Goal: Obtain resource: Obtain resource

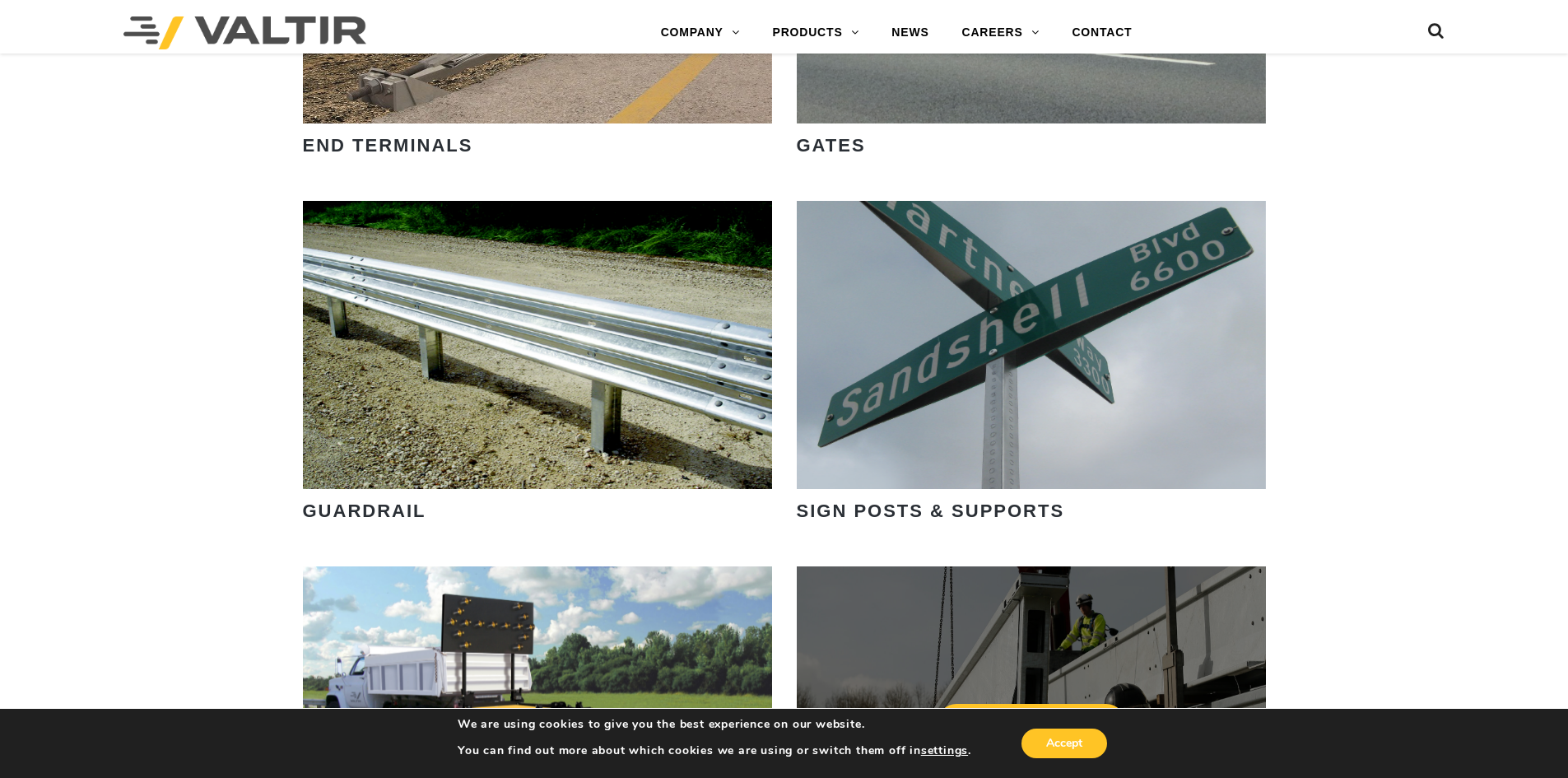
scroll to position [2305, 0]
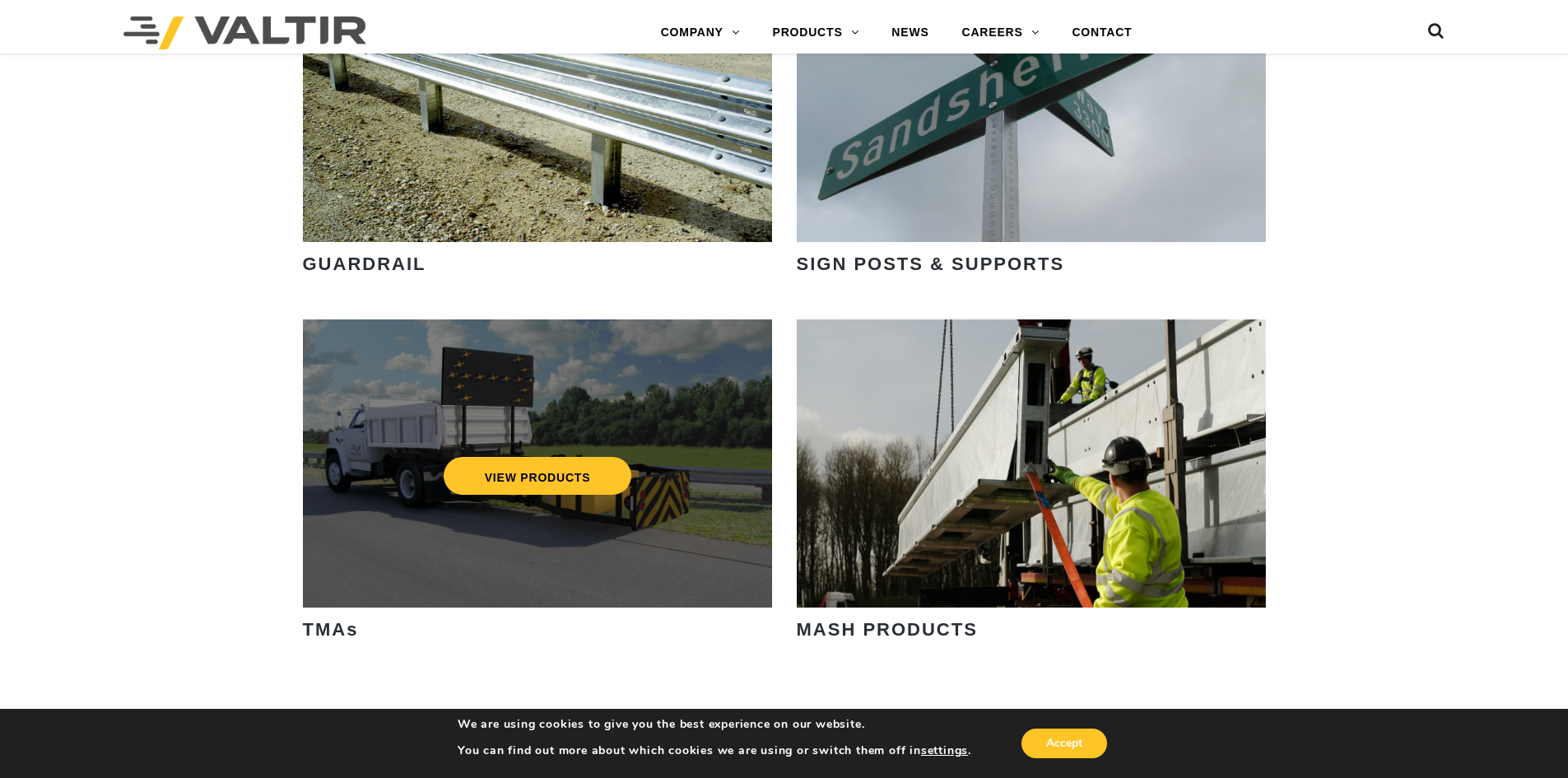
click at [602, 454] on div "VIEW PRODUCTS" at bounding box center [538, 476] width 403 height 54
click at [549, 478] on link "VIEW PRODUCTS" at bounding box center [537, 475] width 189 height 38
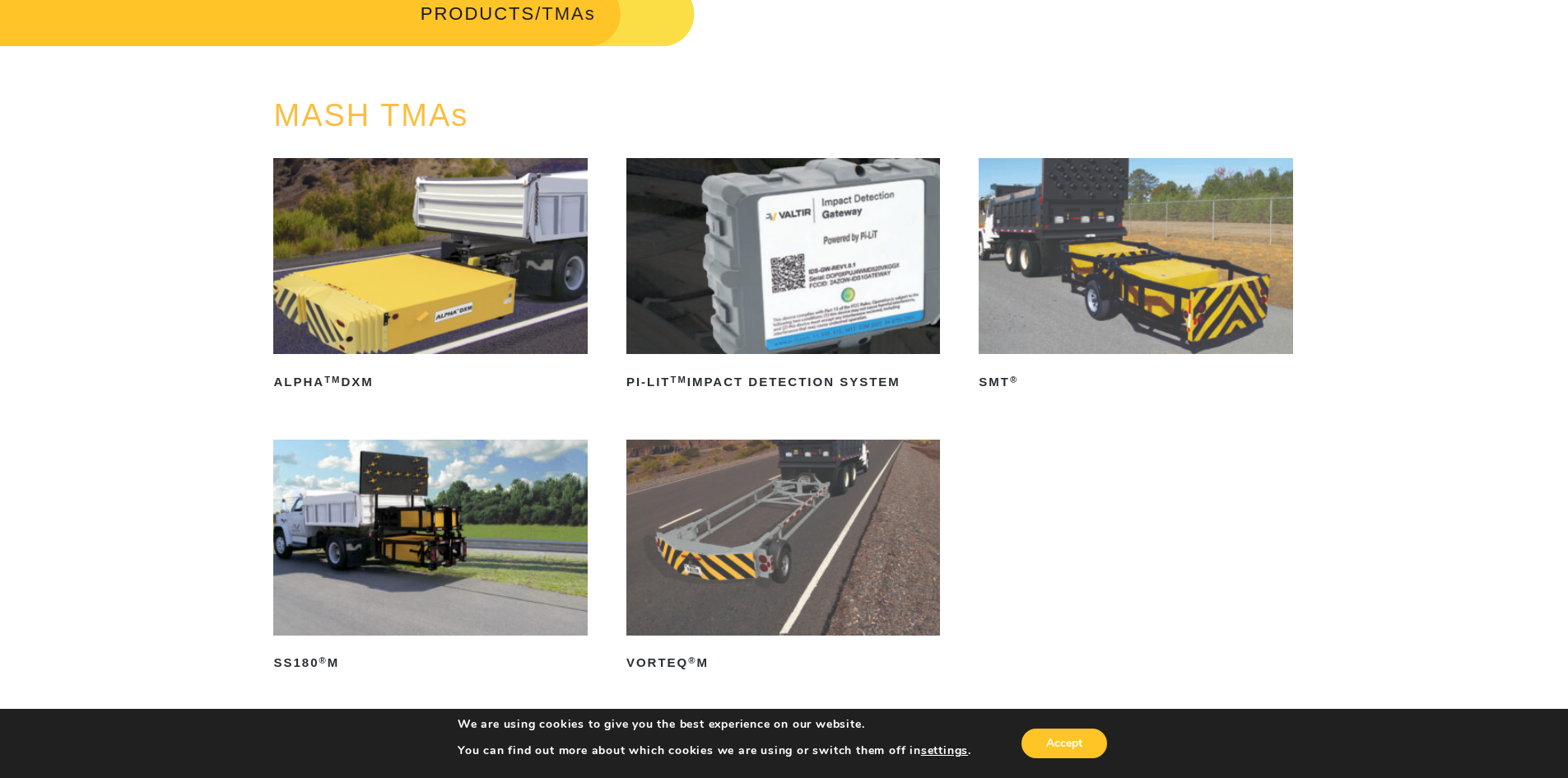
scroll to position [82, 0]
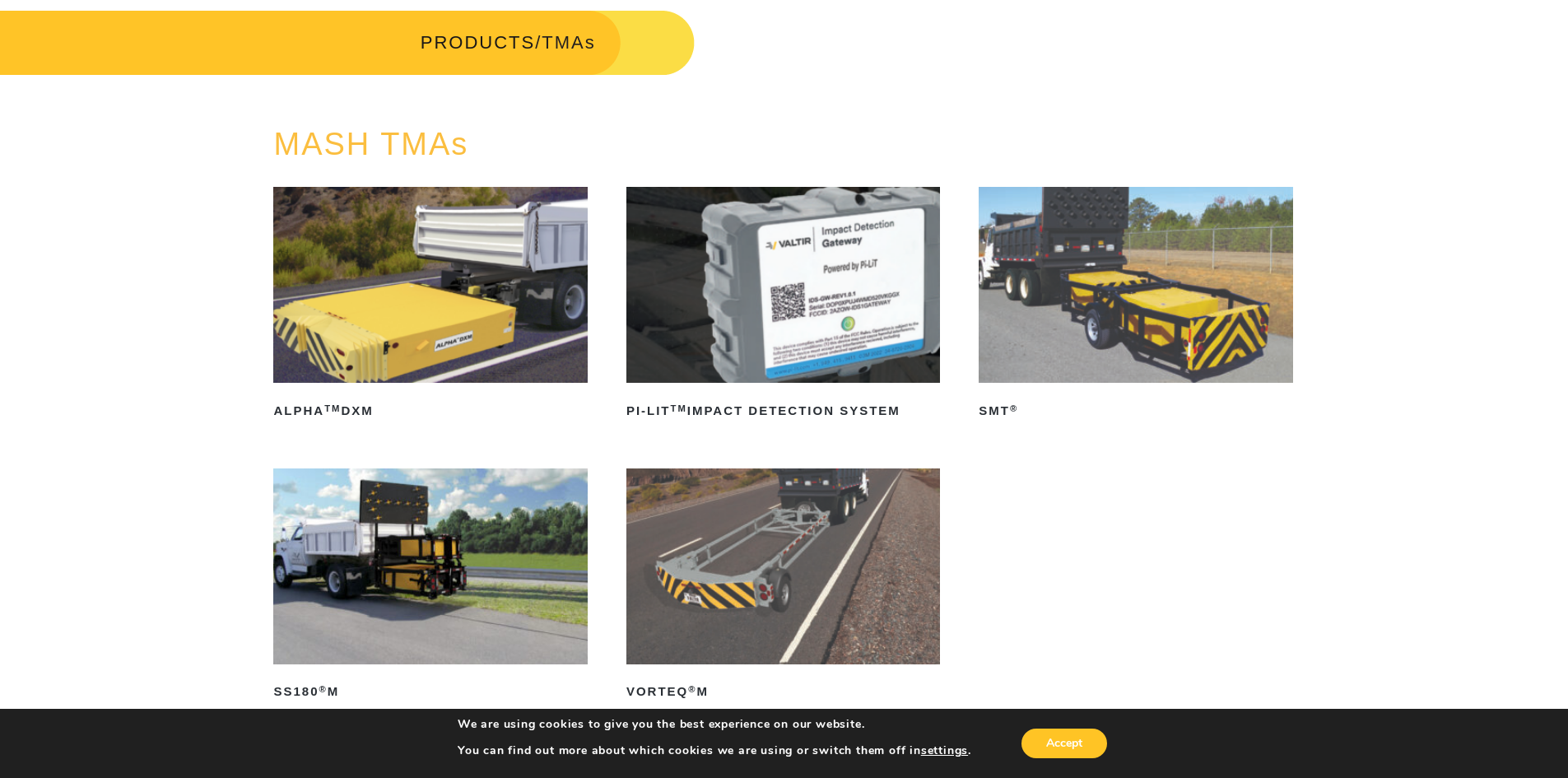
click at [421, 570] on img at bounding box center [431, 566] width 314 height 196
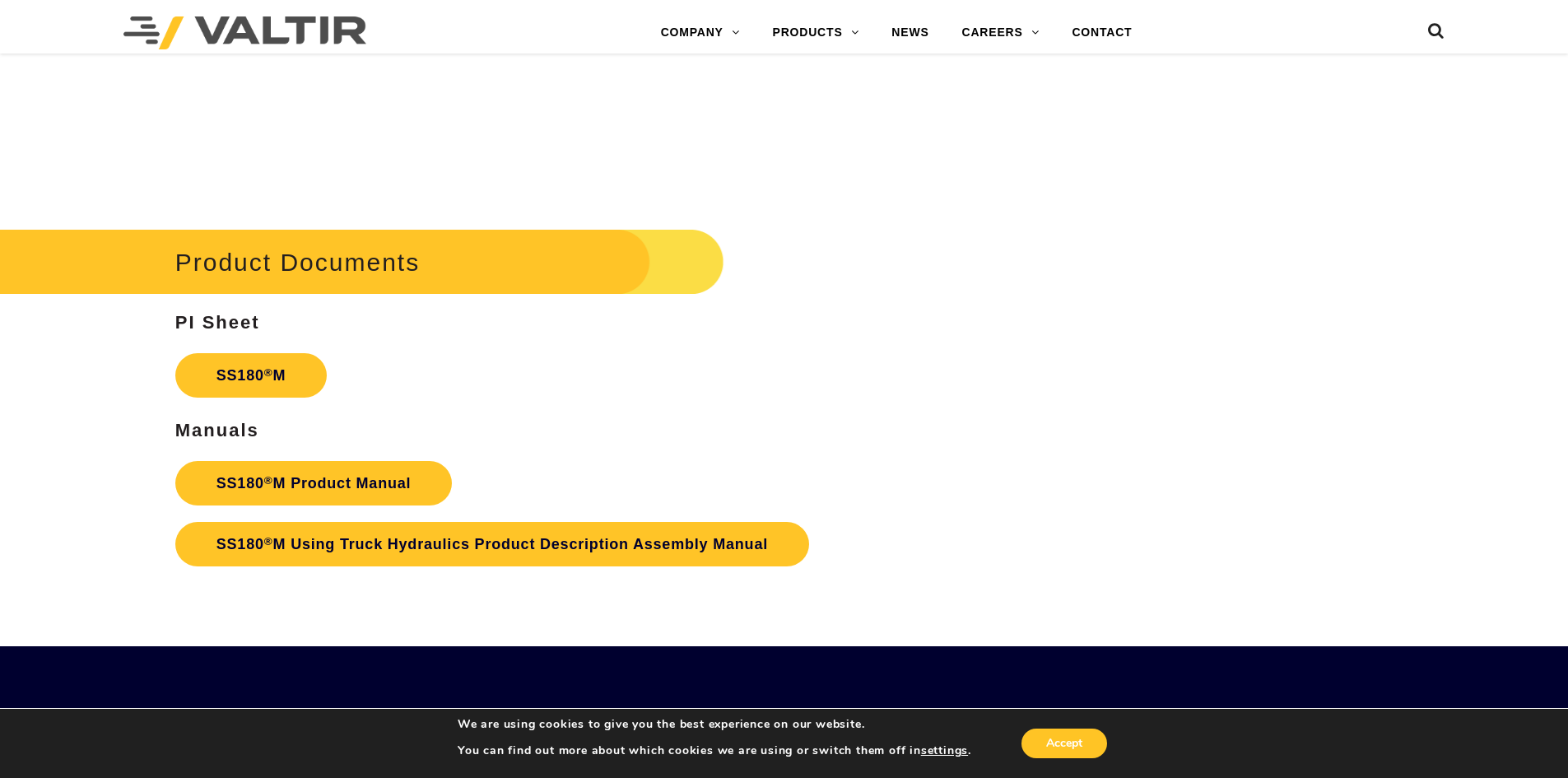
scroll to position [5845, 0]
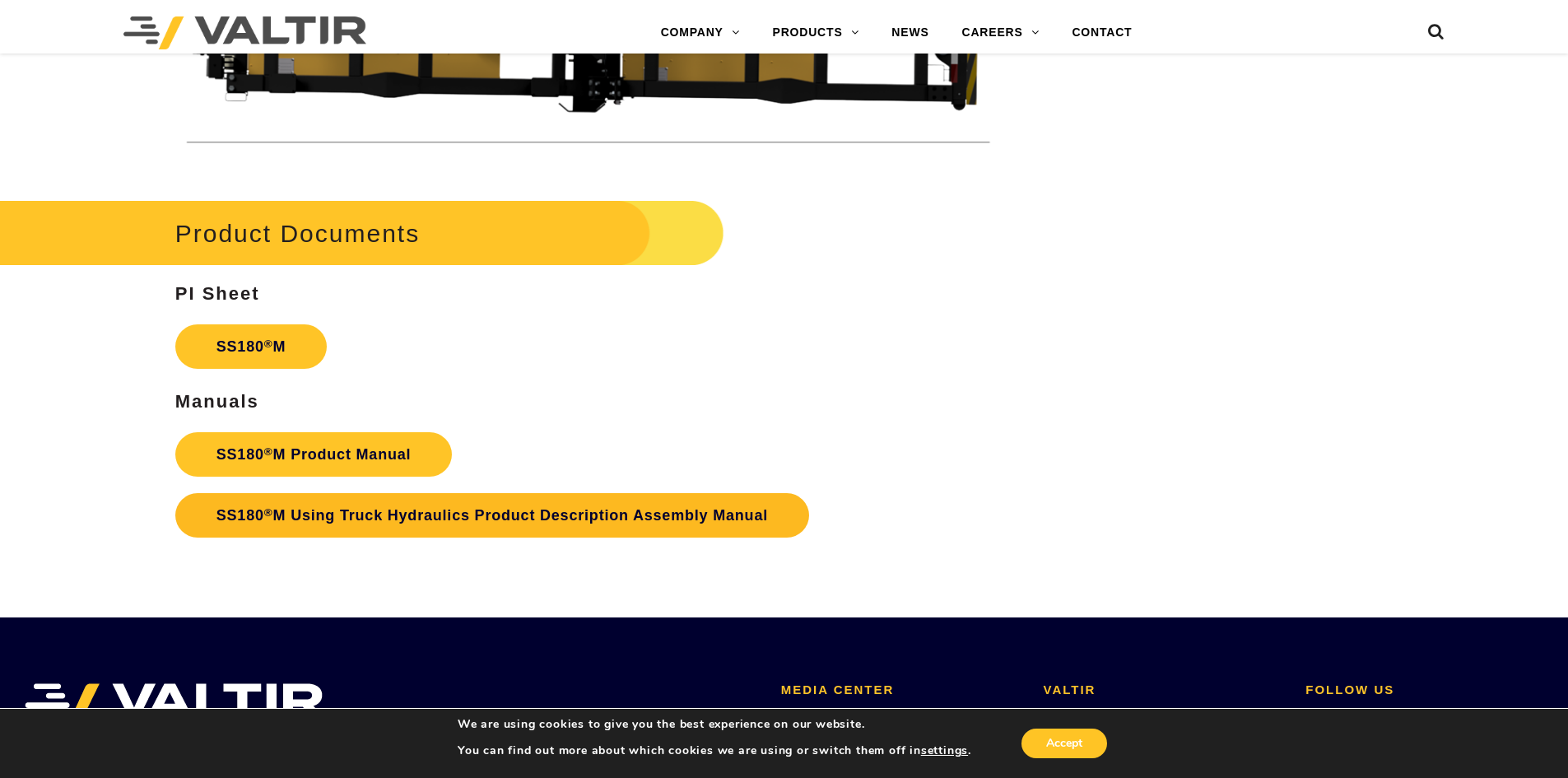
click at [384, 517] on link "SS180 ® M Using Truck Hydraulics Product Description Assembly Manual" at bounding box center [492, 515] width 634 height 45
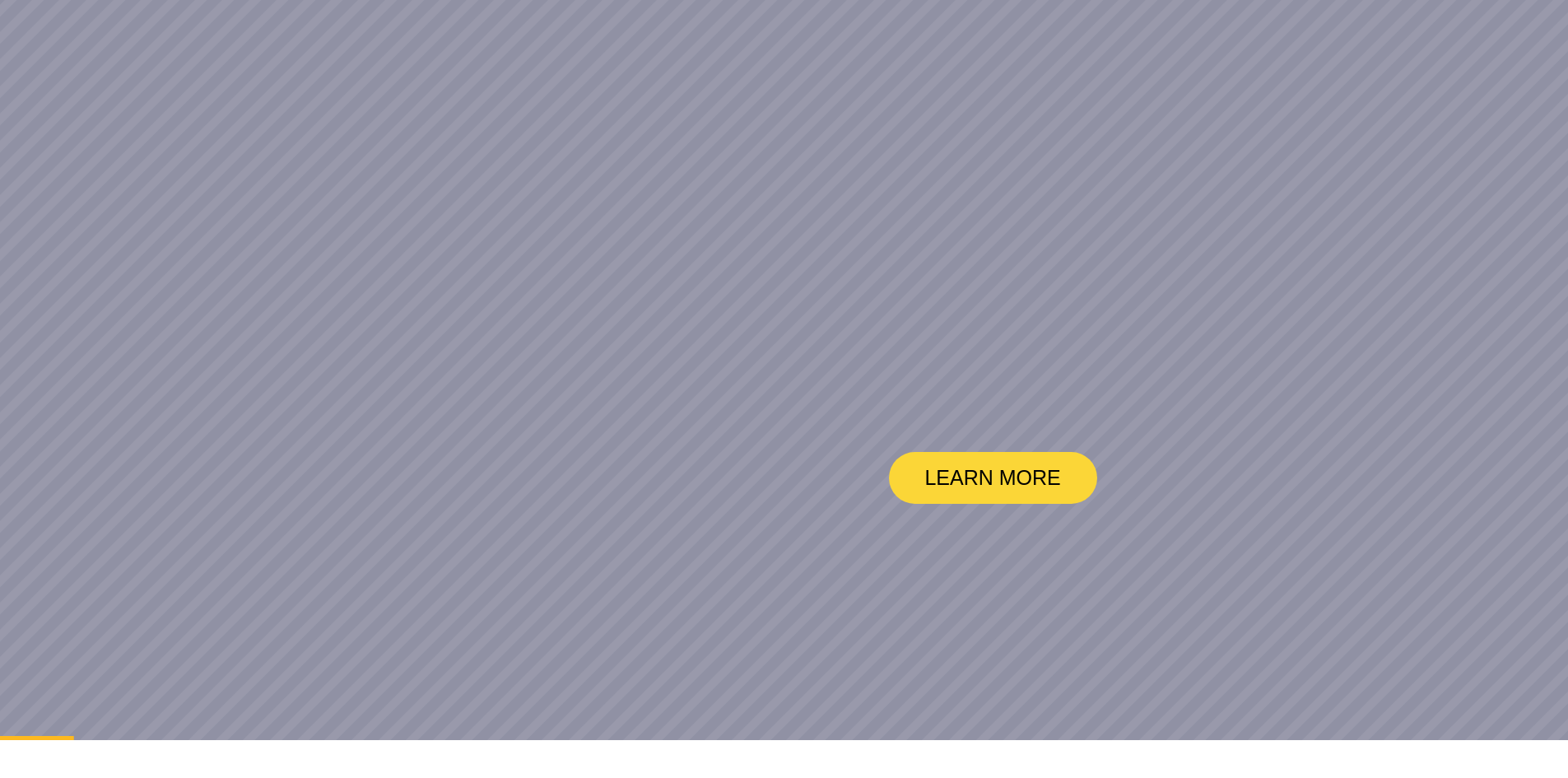
scroll to position [165, 0]
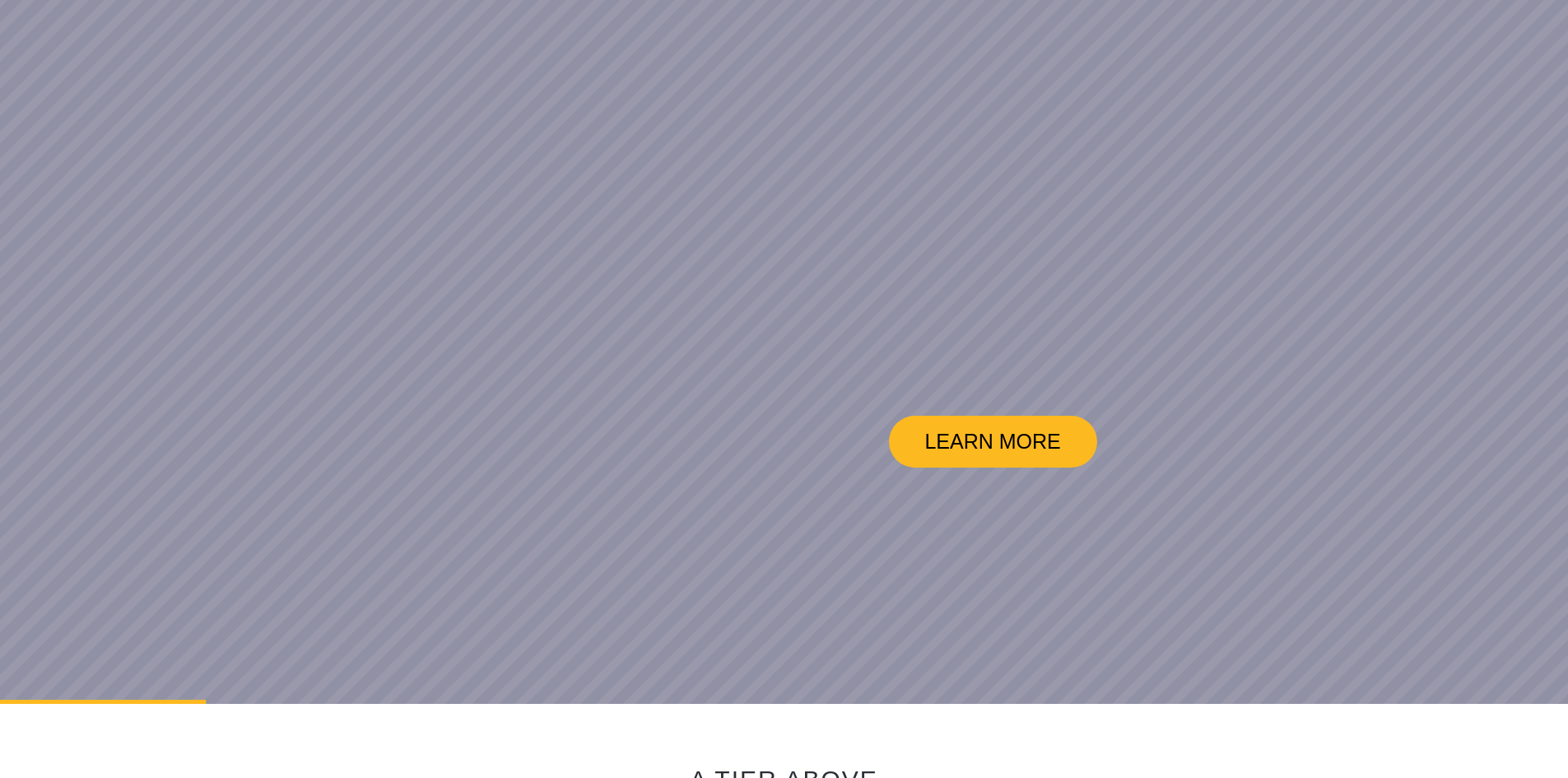
click at [1052, 449] on link "LEARN MORE" at bounding box center [993, 441] width 208 height 52
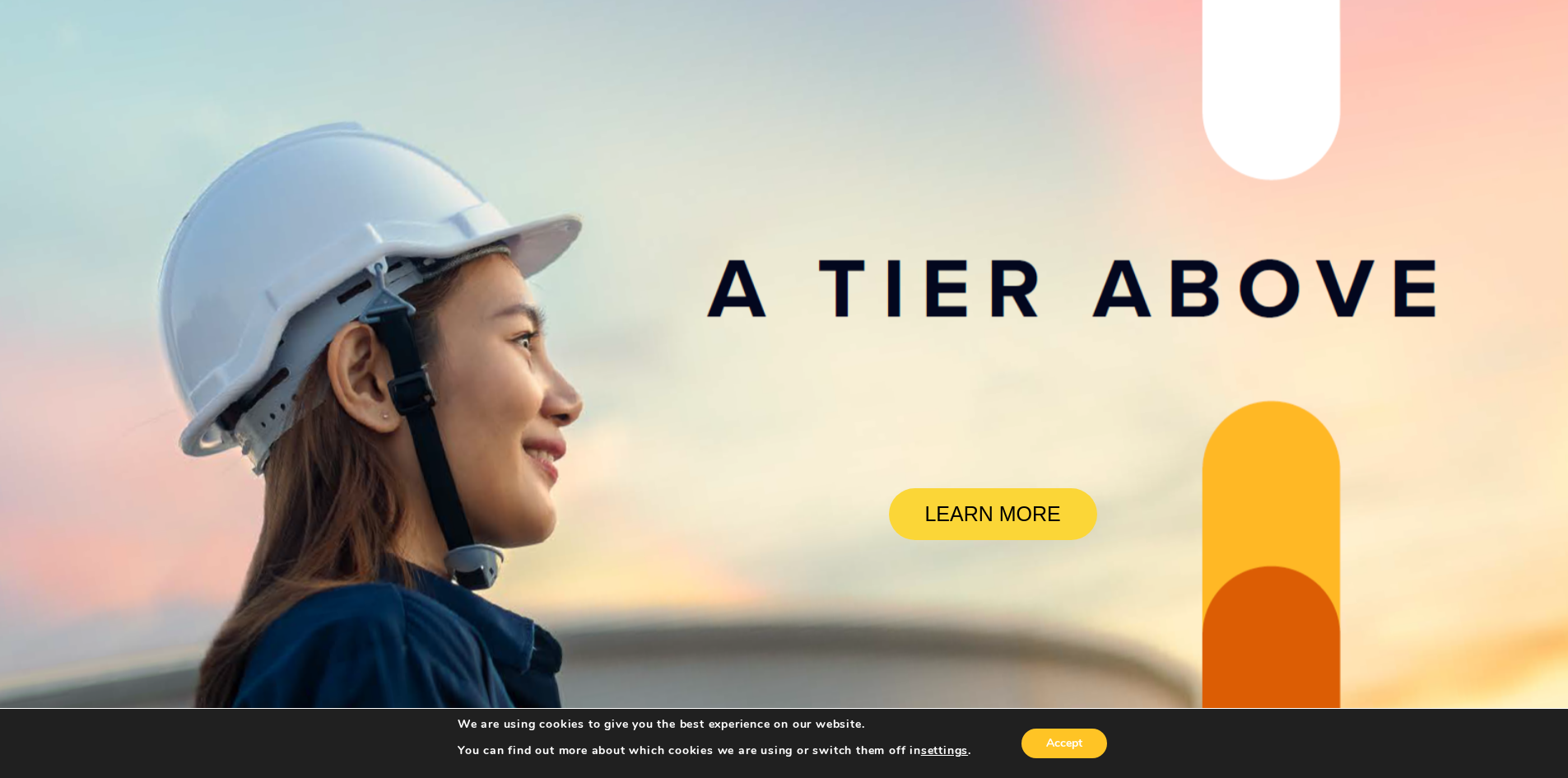
scroll to position [0, 0]
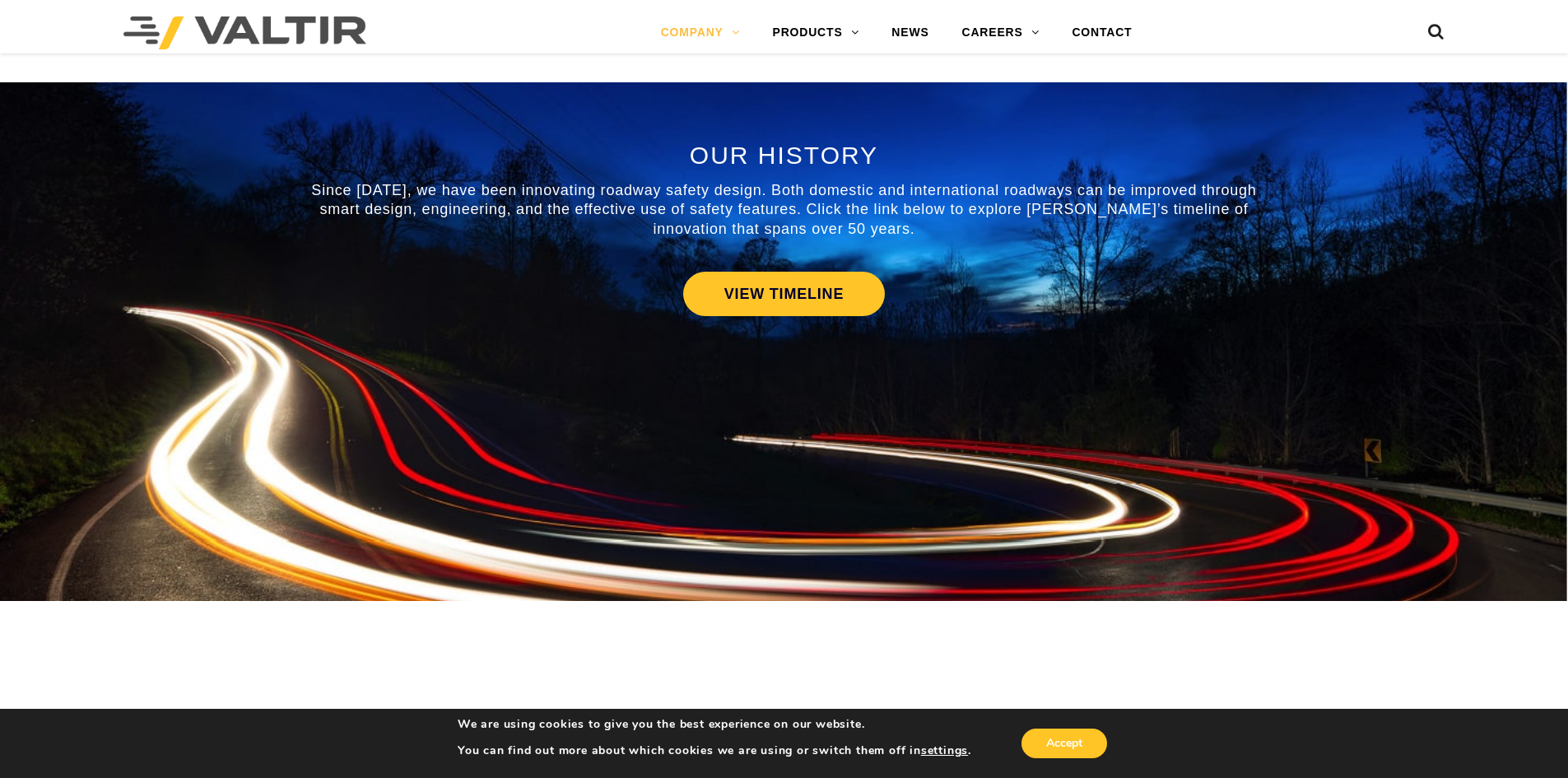
scroll to position [737, 0]
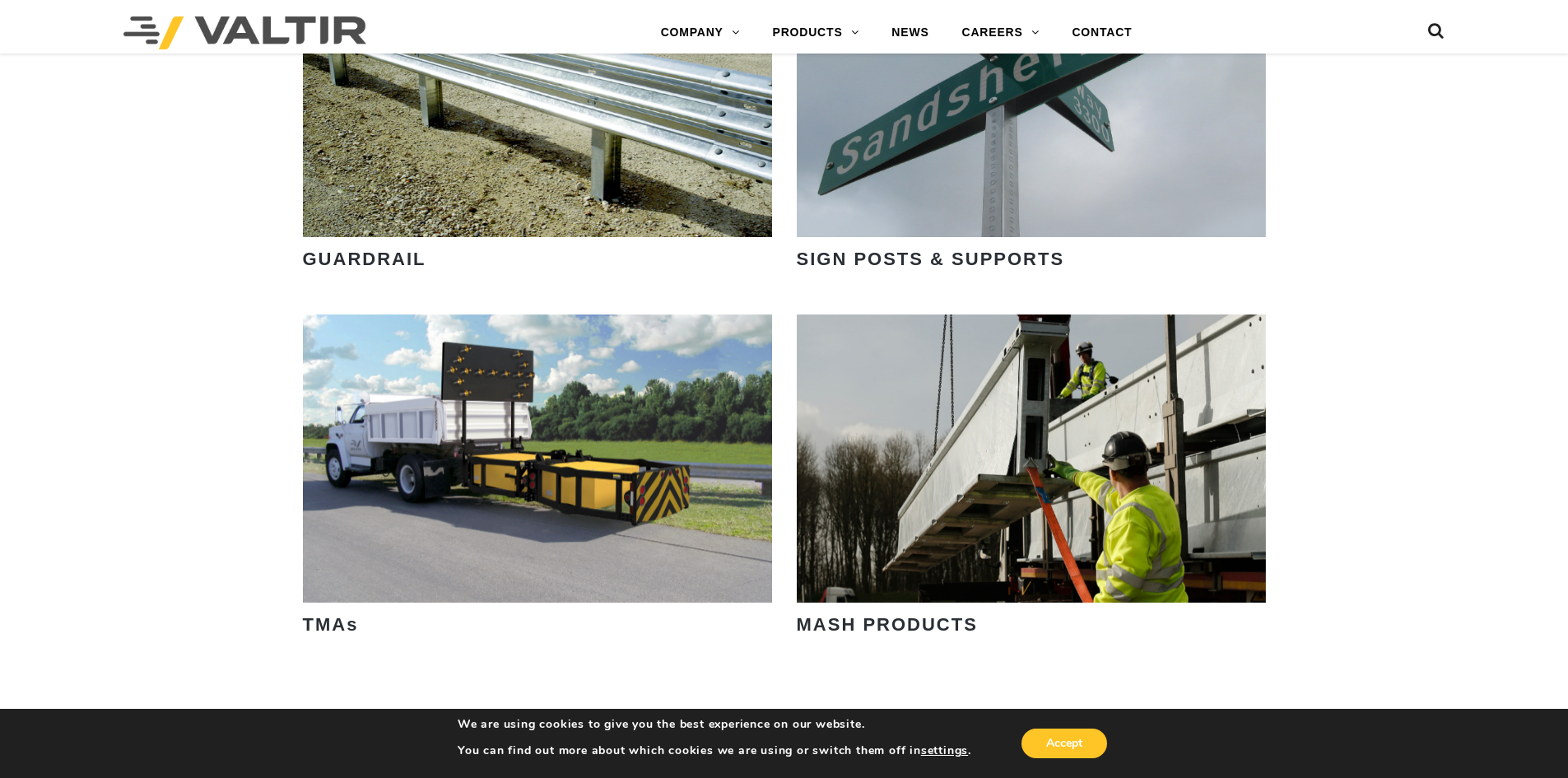
scroll to position [2470, 0]
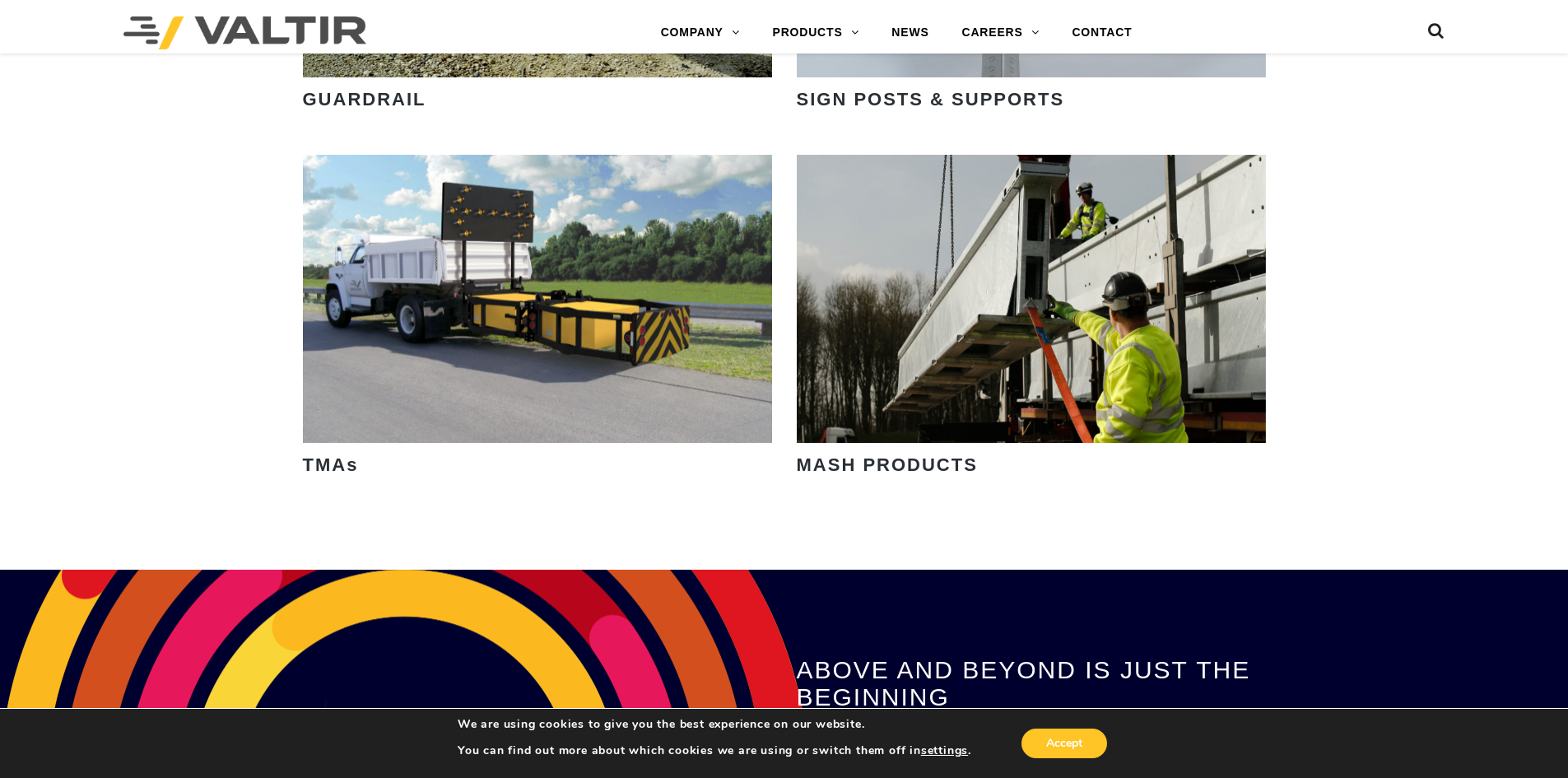
click at [595, 350] on link "VIEW PRODUCTS" at bounding box center [537, 368] width 189 height 38
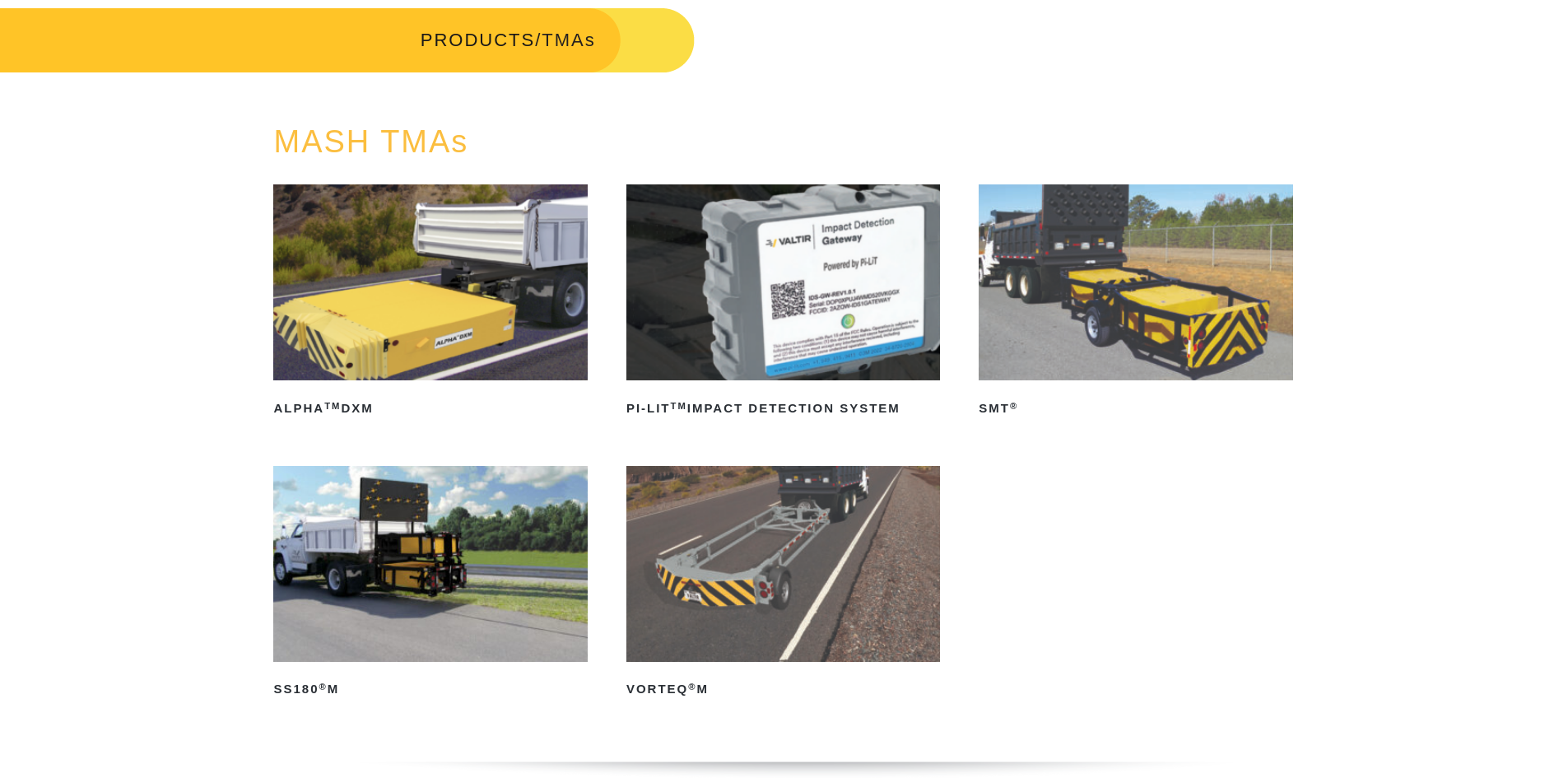
scroll to position [165, 0]
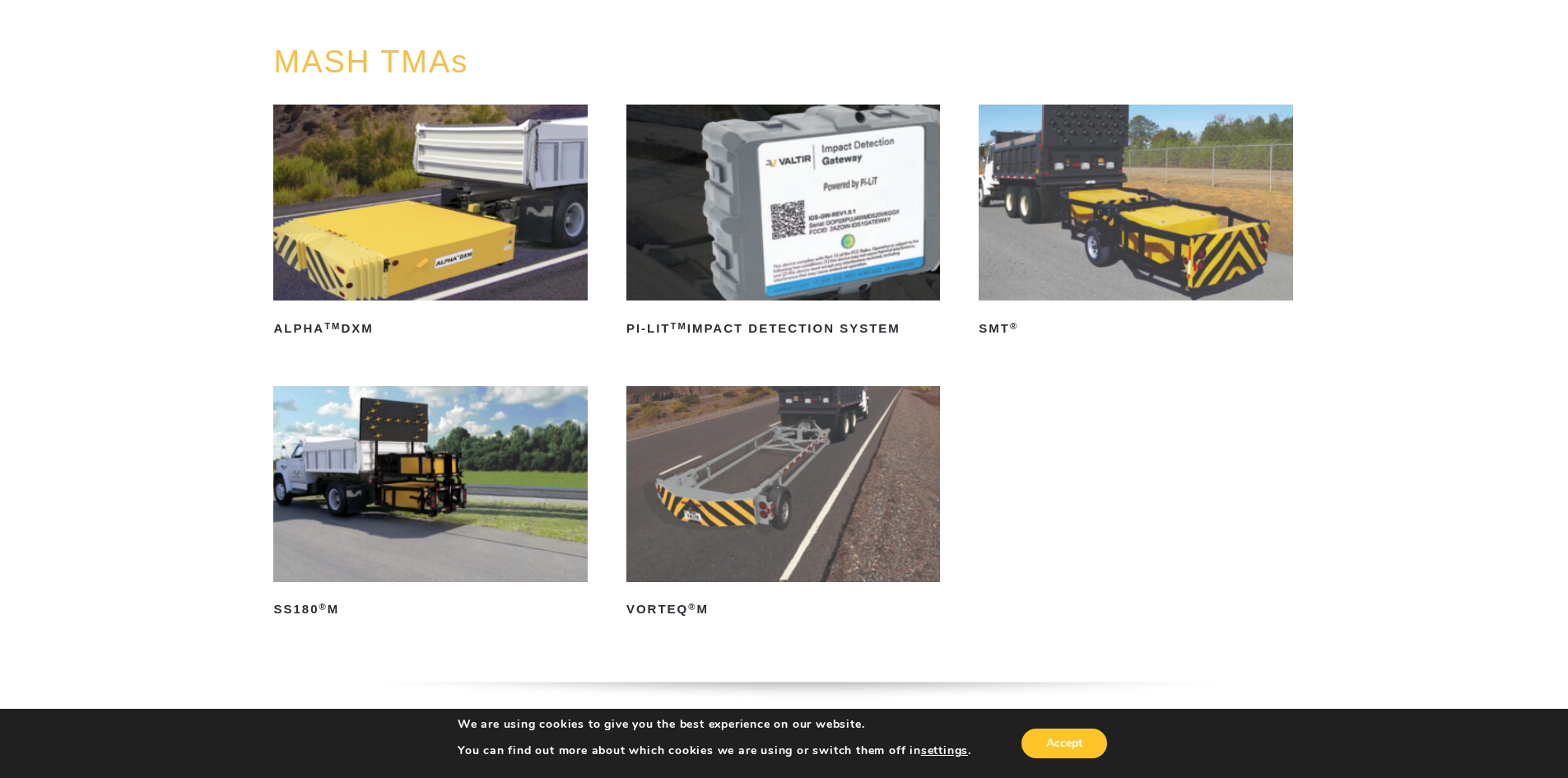
click at [471, 499] on img at bounding box center [431, 483] width 314 height 196
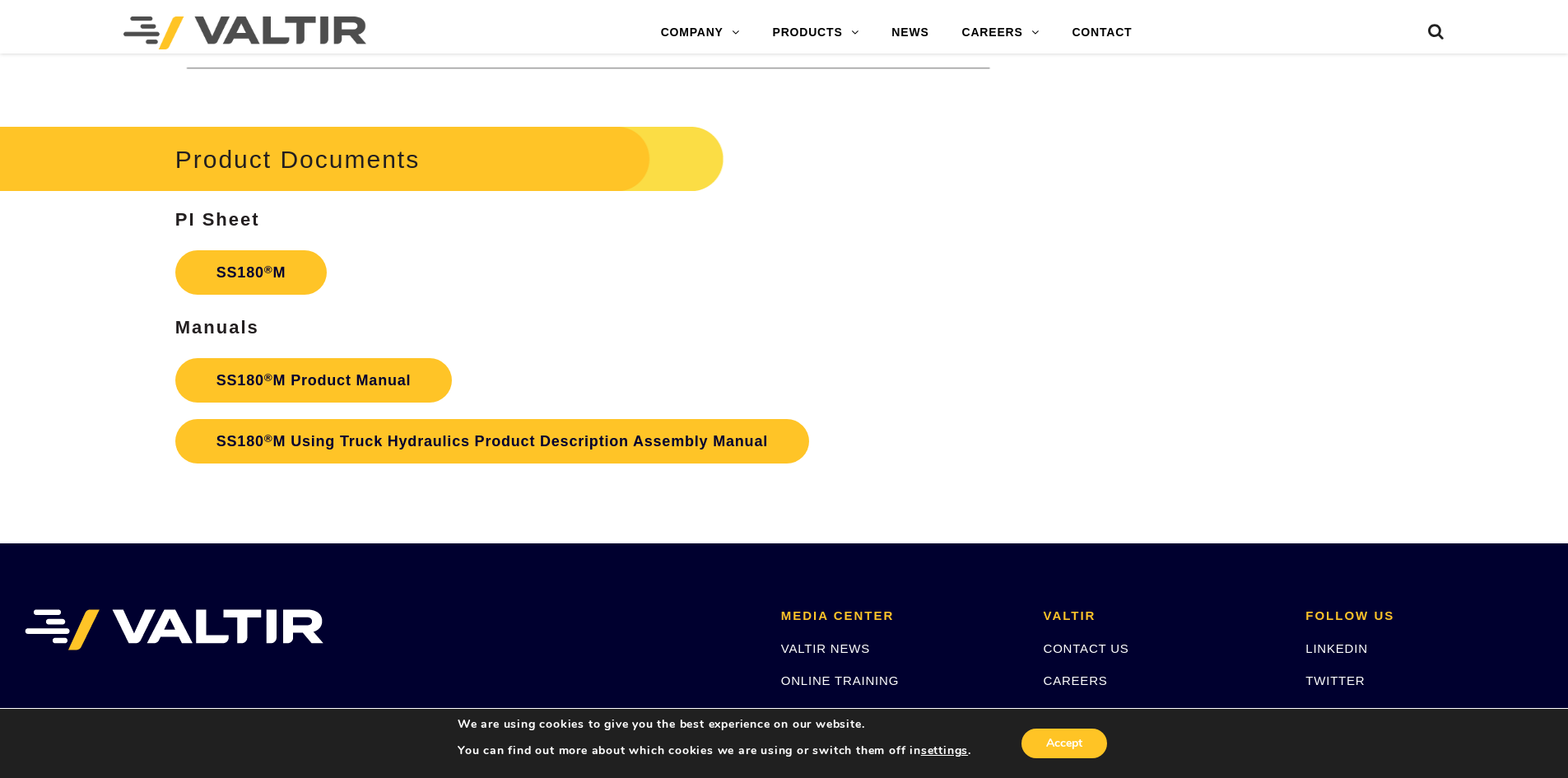
scroll to position [5928, 0]
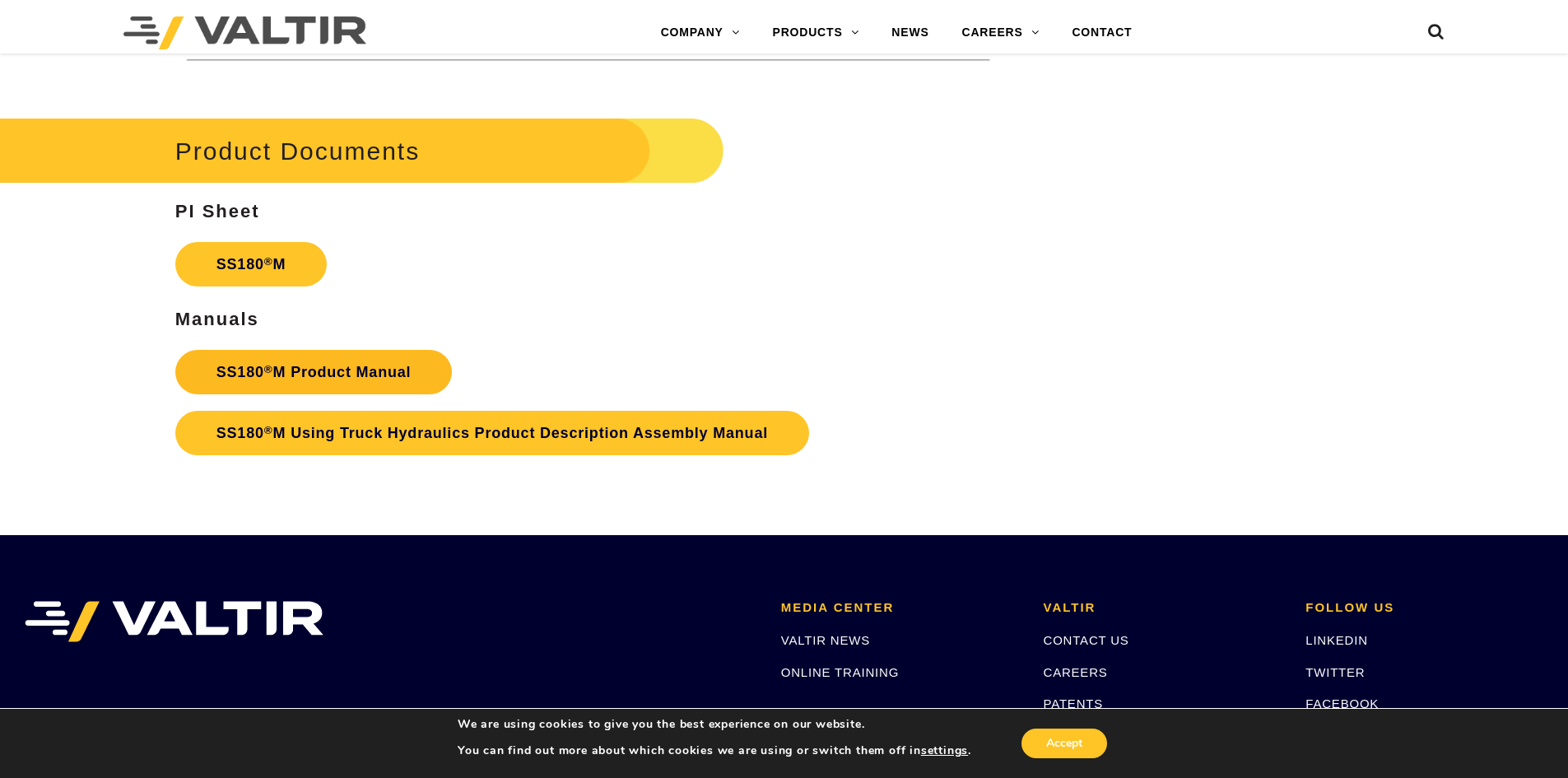
click at [317, 380] on link "SS180 ® M Product Manual" at bounding box center [314, 372] width 277 height 45
